Goal: Task Accomplishment & Management: Use online tool/utility

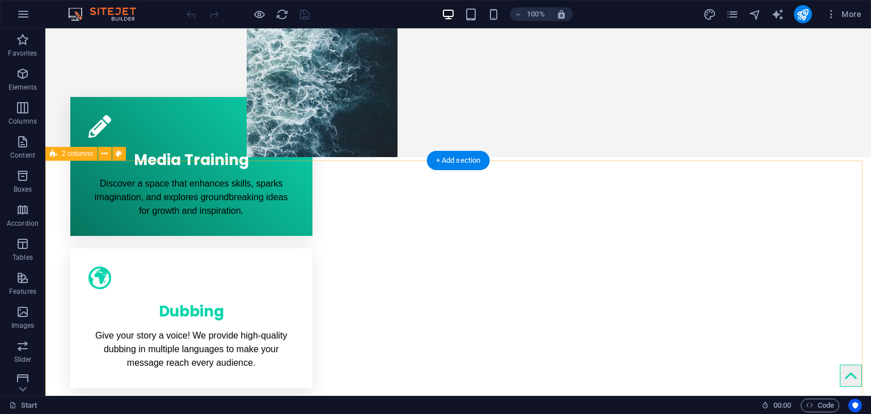
scroll to position [351, 0]
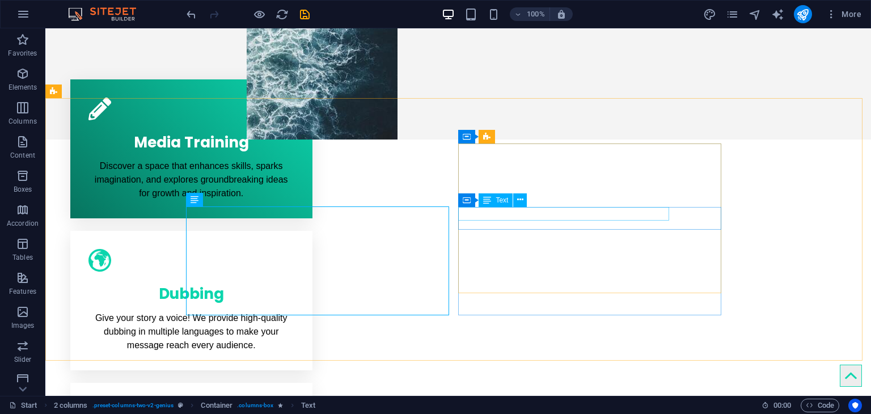
scroll to position [367, 0]
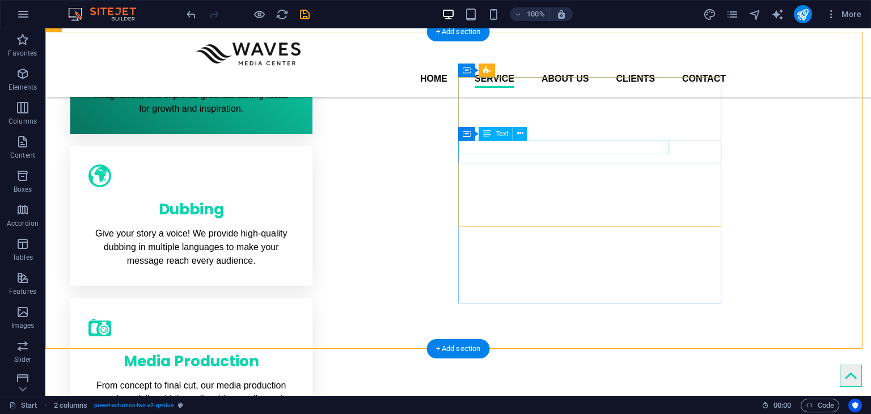
scroll to position [388, 0]
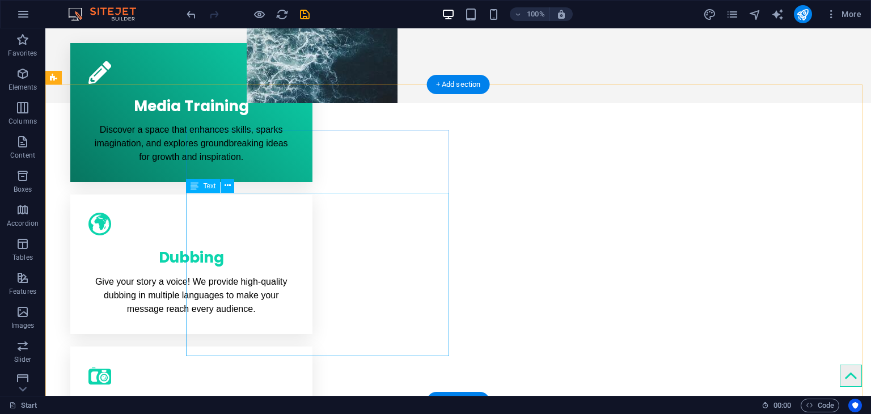
scroll to position [403, 0]
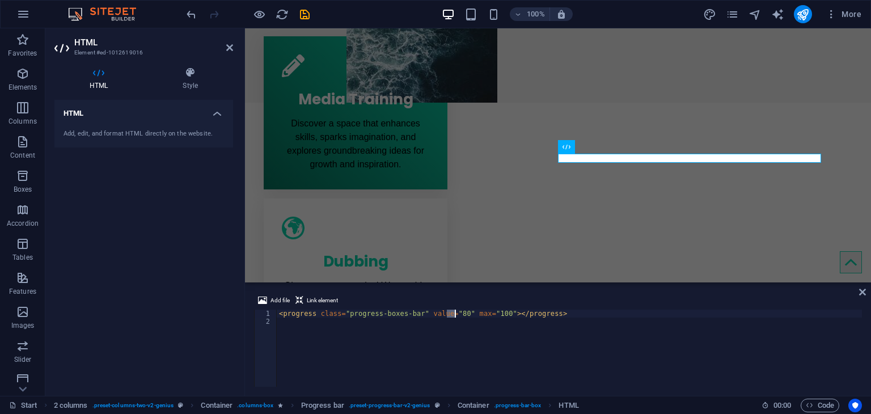
click at [454, 315] on div "< progress class = "progress-boxes-bar" value = "80" max = "100" > </ progress >" at bounding box center [569, 356] width 585 height 93
type textarea "<progress class="progress-boxes-bar" value="70" max="100"></progress>"
click at [563, 310] on div "< progress class = "progress-boxes-bar" value = "70" max = "100" > </ progress >" at bounding box center [569, 356] width 585 height 93
click at [549, 317] on div "< progress class = "progress-boxes-bar" value = "70" max = "100" > </ progress >" at bounding box center [569, 356] width 585 height 93
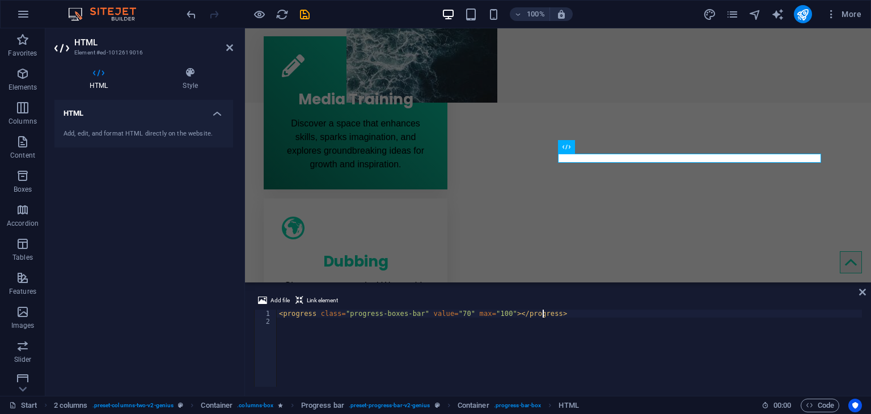
scroll to position [0, 0]
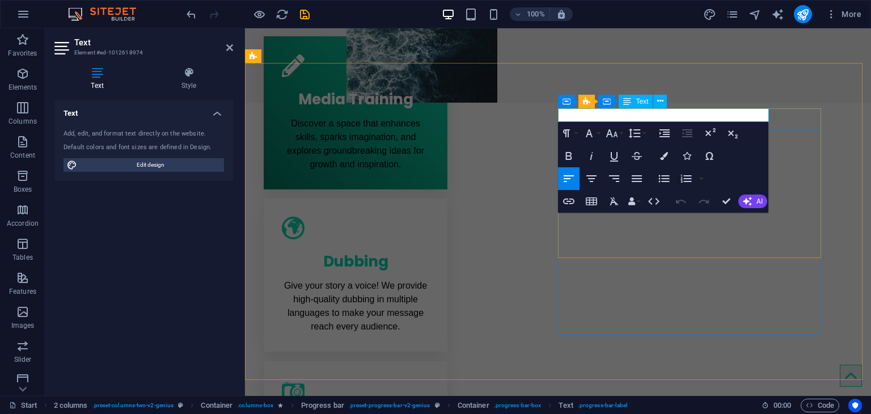
drag, startPoint x: 591, startPoint y: 116, endPoint x: 557, endPoint y: 116, distance: 34.0
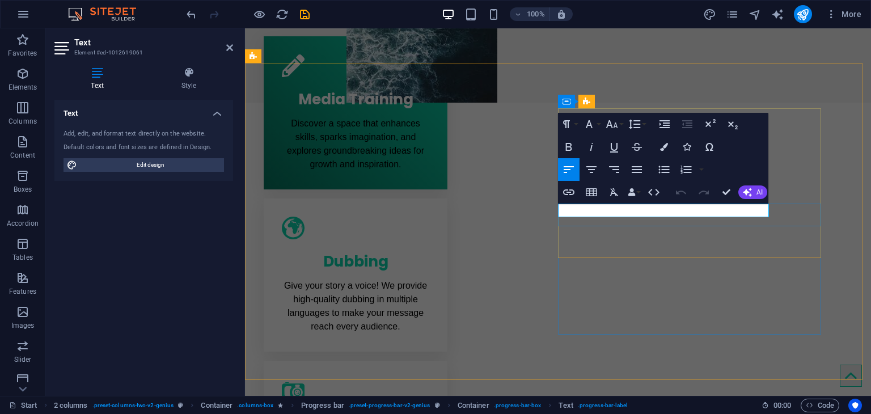
drag, startPoint x: 637, startPoint y: 216, endPoint x: 564, endPoint y: 207, distance: 73.6
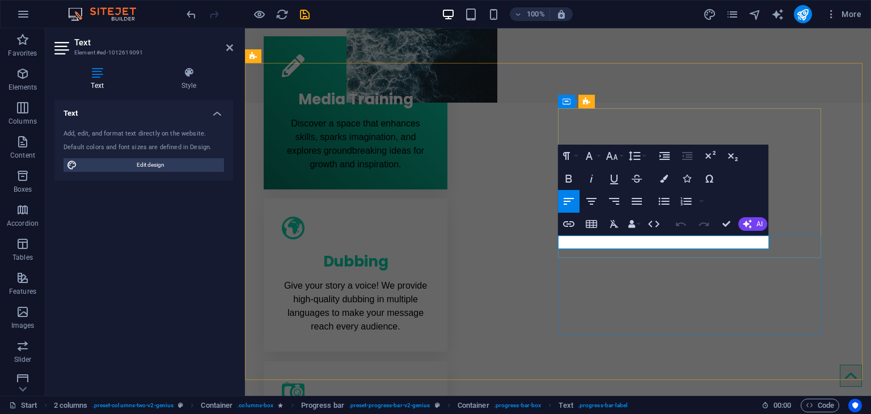
drag, startPoint x: 610, startPoint y: 242, endPoint x: 505, endPoint y: 240, distance: 104.9
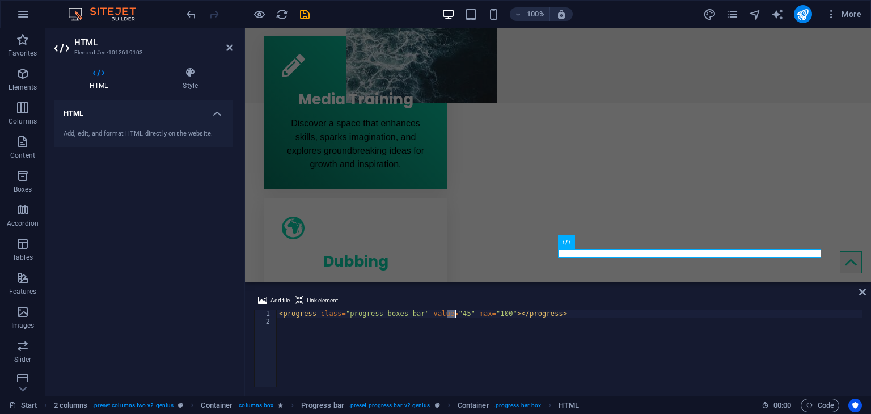
drag, startPoint x: 447, startPoint y: 317, endPoint x: 454, endPoint y: 316, distance: 6.3
click at [454, 316] on div "< progress class = "progress-boxes-bar" value = "45" max = "100" > </ progress >" at bounding box center [569, 356] width 585 height 93
type textarea "<progress class="progress-boxes-bar" value="85" max="100"></progress>"
click at [553, 318] on div "< progress class = "progress-boxes-bar" value = "85" max = "100" > </ progress >" at bounding box center [569, 356] width 585 height 93
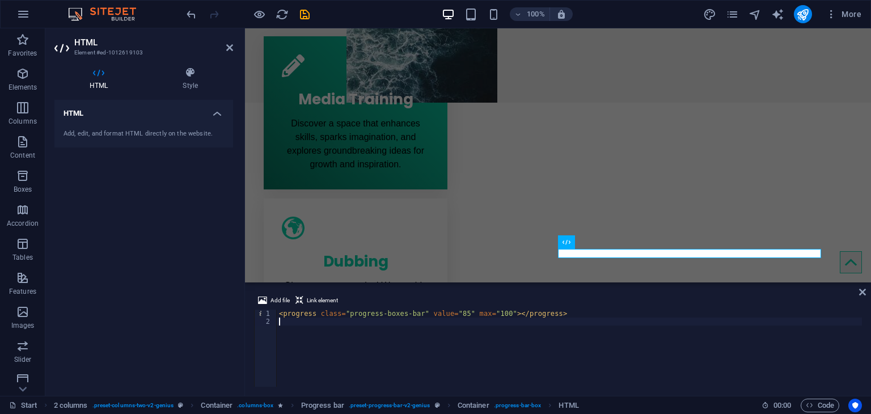
scroll to position [0, 0]
click at [810, 406] on icon "button" at bounding box center [809, 404] width 7 height 7
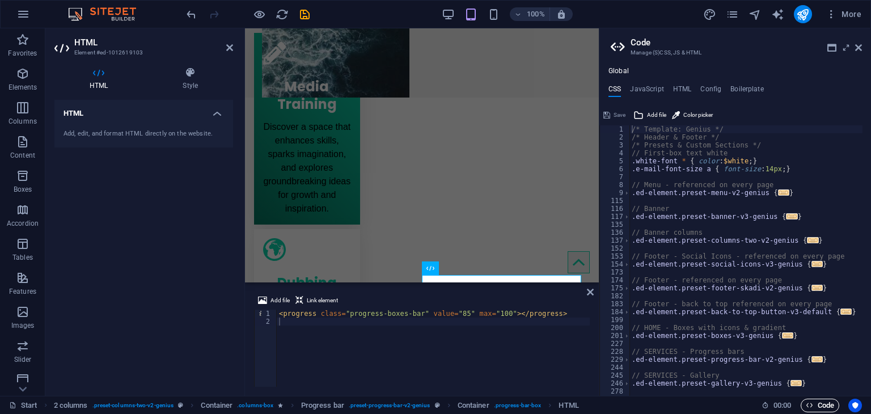
click at [810, 406] on icon "button" at bounding box center [809, 404] width 7 height 7
click at [463, 386] on div "Add file Link element 1 2 < progress class = "progress-boxes-bar" value = "85" …" at bounding box center [422, 340] width 354 height 111
click at [859, 50] on icon at bounding box center [858, 47] width 7 height 9
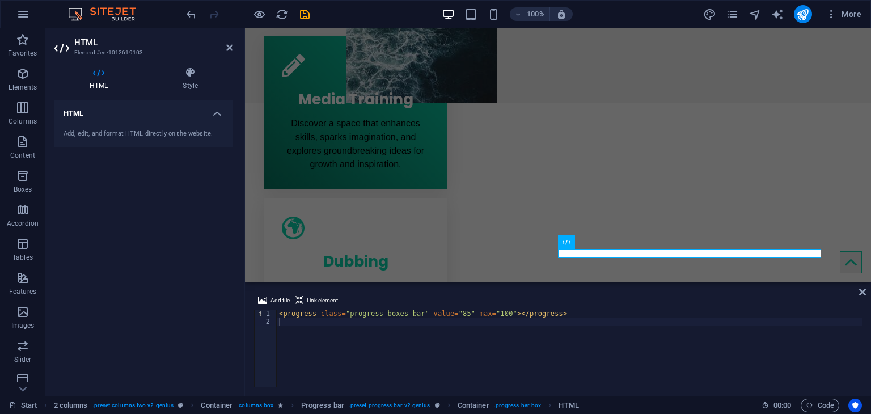
click at [395, 283] on div at bounding box center [558, 283] width 626 height 2
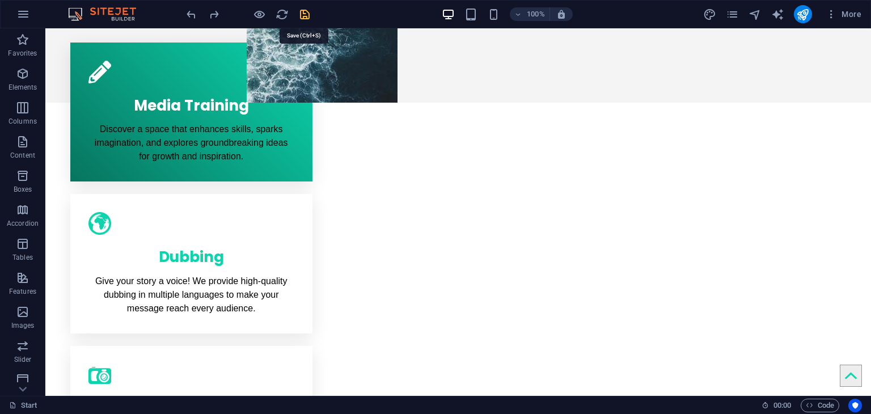
click at [303, 17] on icon "save" at bounding box center [304, 14] width 13 height 13
checkbox input "false"
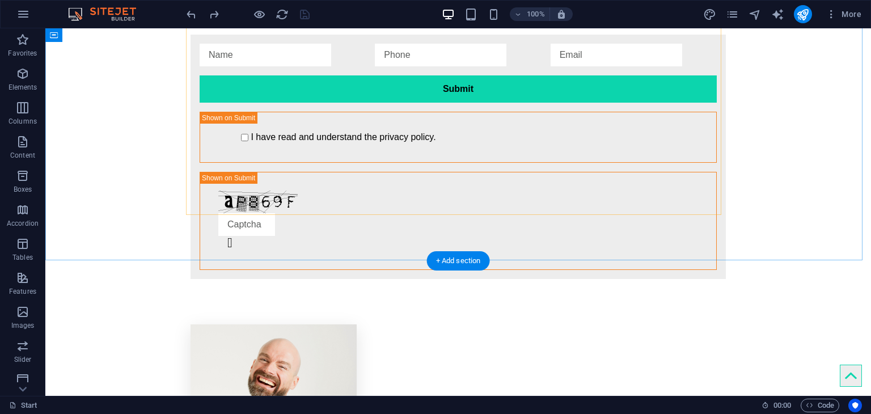
scroll to position [2277, 0]
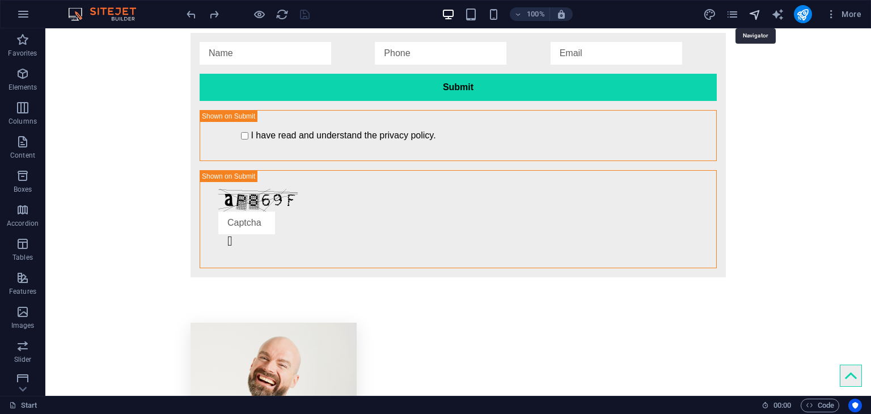
click at [759, 17] on icon "navigator" at bounding box center [754, 14] width 13 height 13
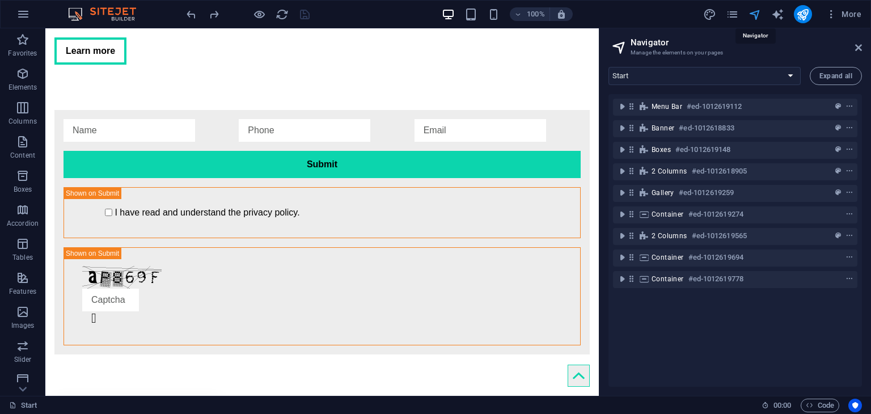
click at [759, 17] on icon "navigator" at bounding box center [754, 14] width 13 height 13
click at [735, 16] on icon "pages" at bounding box center [732, 14] width 13 height 13
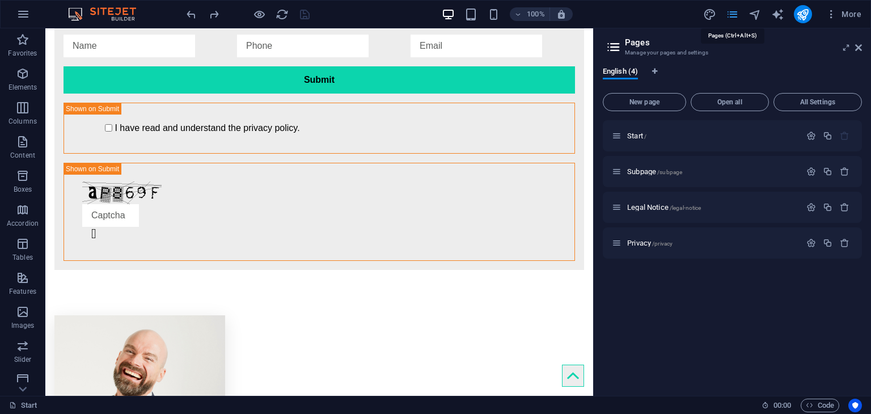
scroll to position [2277, 0]
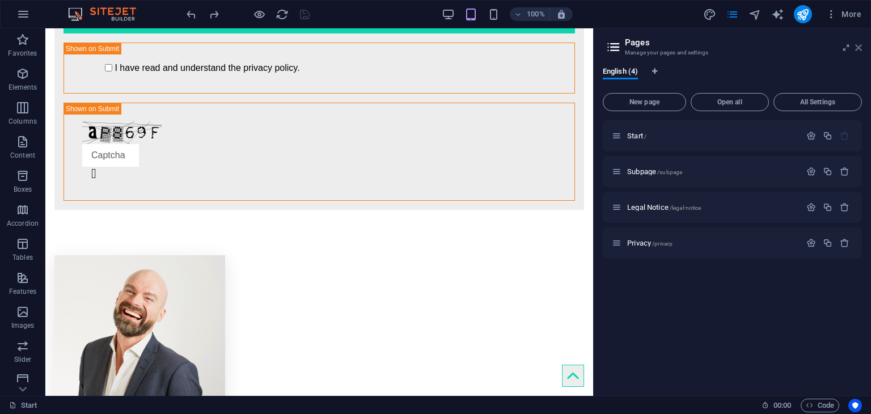
click at [857, 46] on icon at bounding box center [858, 47] width 7 height 9
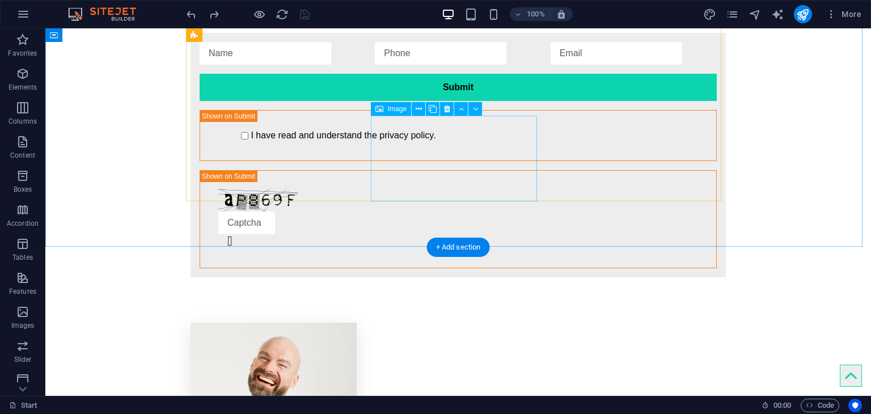
scroll to position [2370, 0]
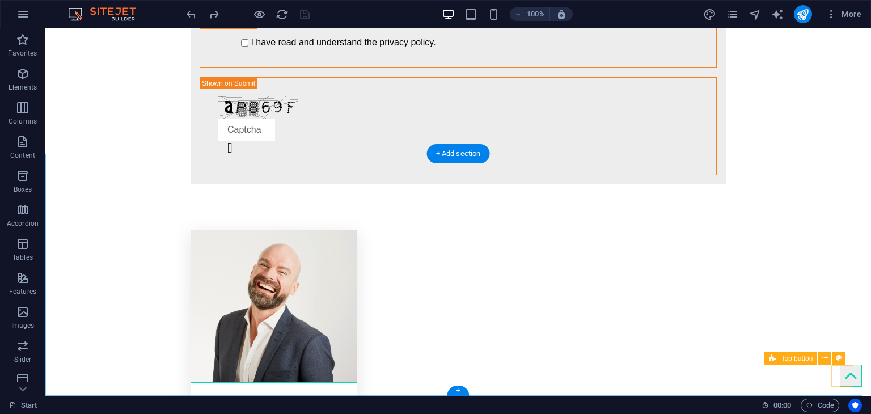
click at [844, 377] on figure at bounding box center [851, 376] width 22 height 22
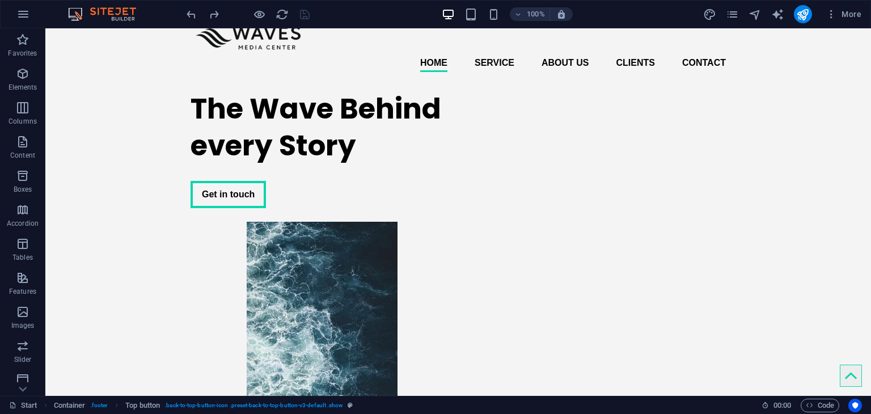
scroll to position [0, 0]
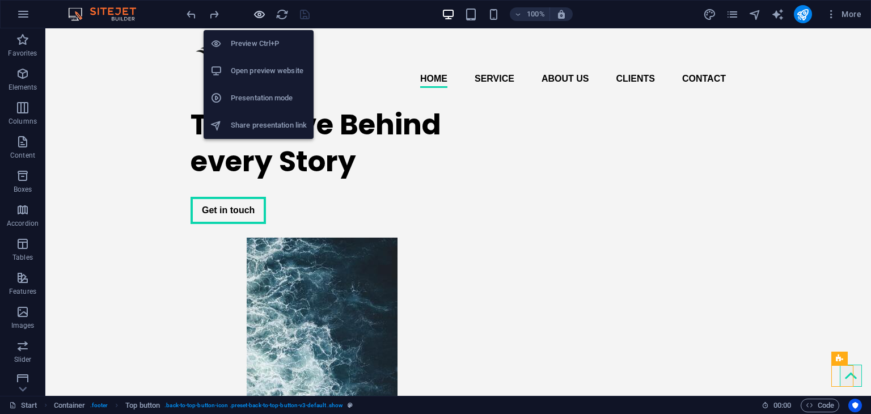
click at [253, 11] on icon "button" at bounding box center [259, 14] width 13 height 13
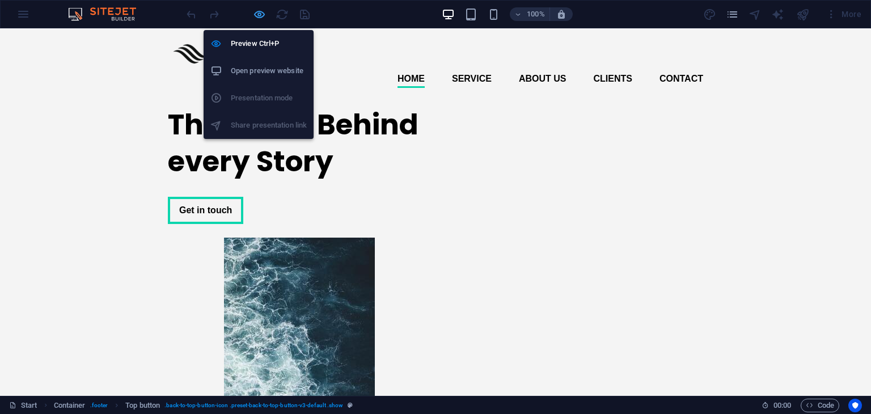
click at [253, 11] on icon "button" at bounding box center [259, 14] width 13 height 13
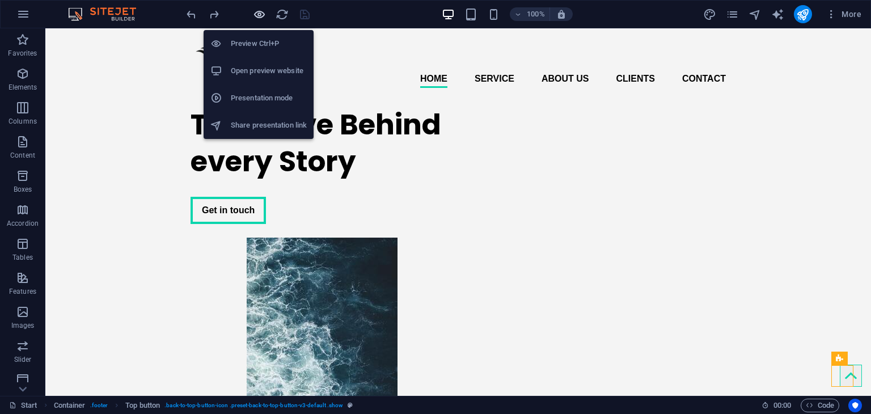
click at [253, 11] on icon "button" at bounding box center [259, 14] width 13 height 13
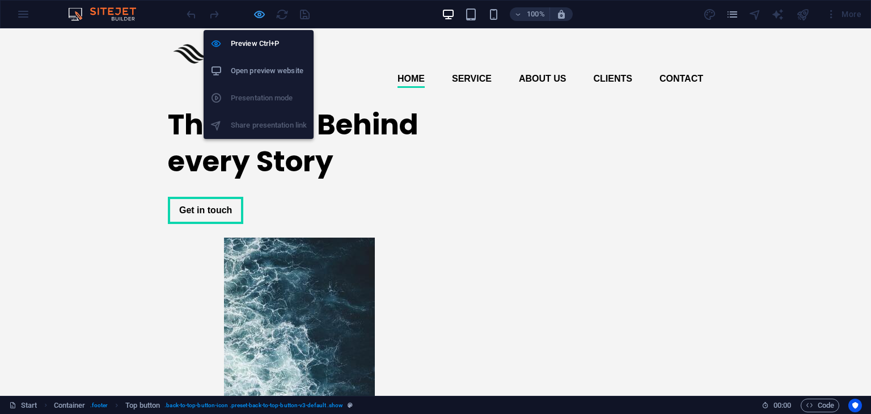
click at [255, 12] on icon "button" at bounding box center [259, 14] width 13 height 13
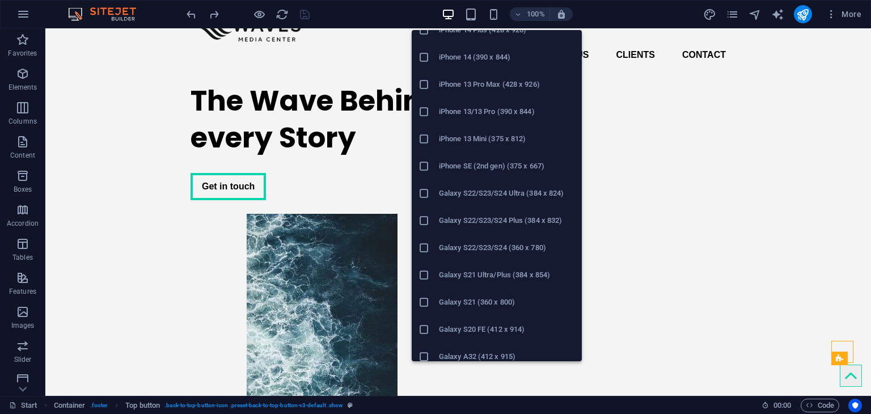
scroll to position [238, 0]
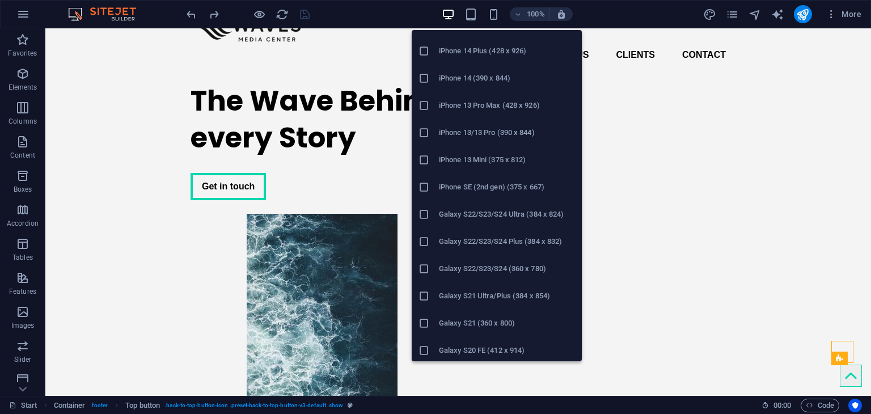
click at [467, 226] on li "Galaxy S22/S23/S24 Ultra (384 x 824)" at bounding box center [497, 214] width 170 height 27
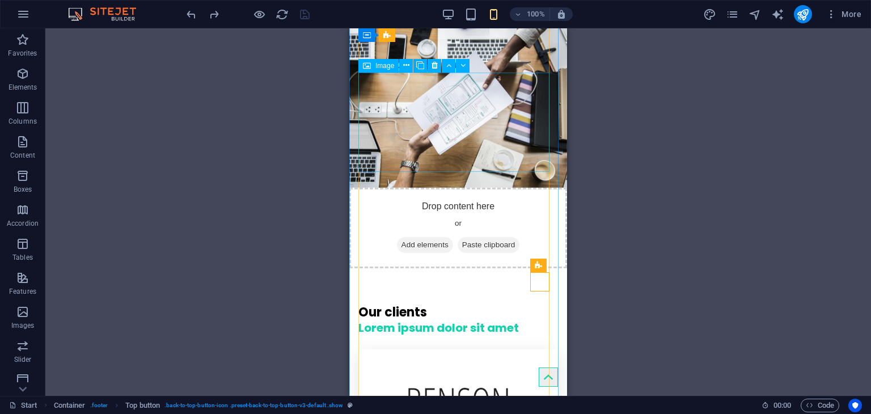
scroll to position [4252, 0]
